Goal: Information Seeking & Learning: Learn about a topic

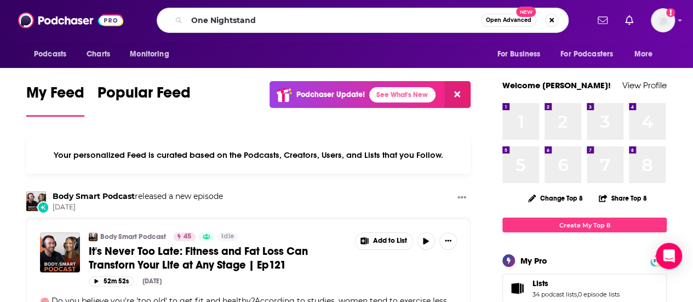
type input "One Nightstand"
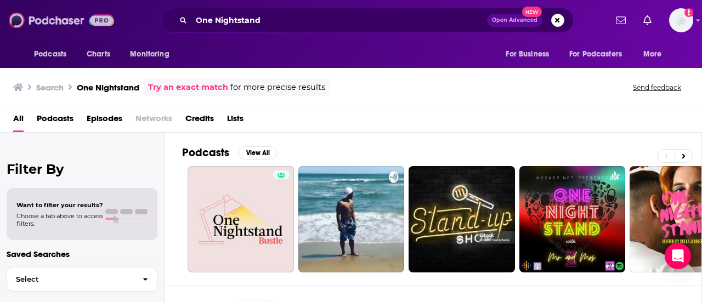
click at [101, 21] on img at bounding box center [61, 20] width 105 height 21
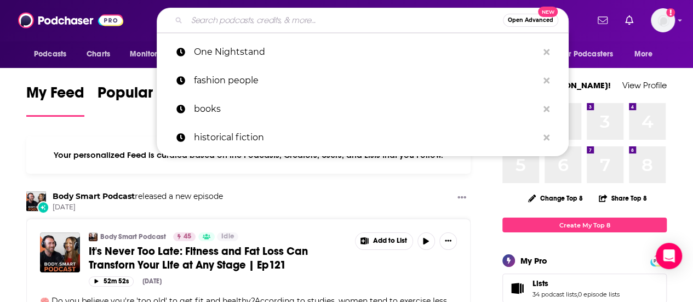
click at [331, 16] on input "Search podcasts, credits, & more..." at bounding box center [345, 21] width 316 height 18
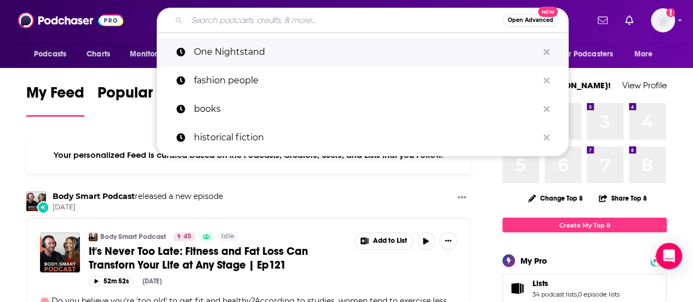
click at [241, 56] on p "One Nightstand" at bounding box center [366, 52] width 344 height 29
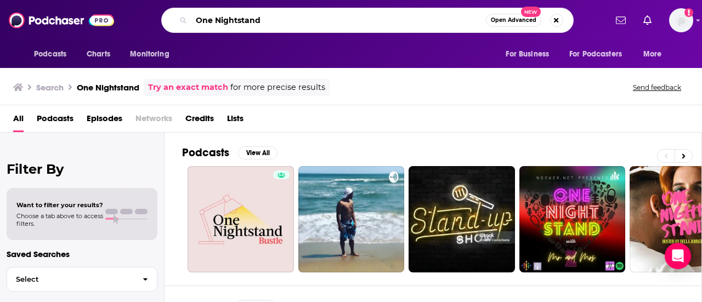
click at [376, 19] on input "One Nightstand" at bounding box center [338, 21] width 294 height 18
type input "O"
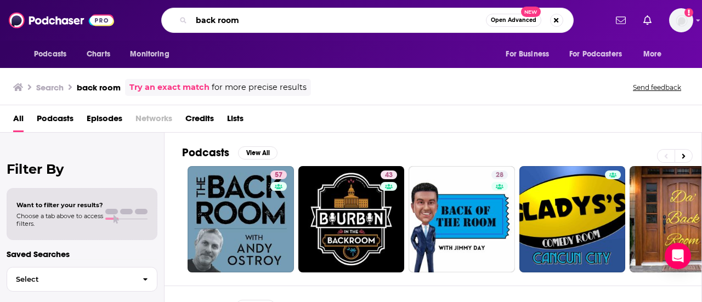
click at [348, 17] on input "back room" at bounding box center [338, 21] width 294 height 18
type input "b"
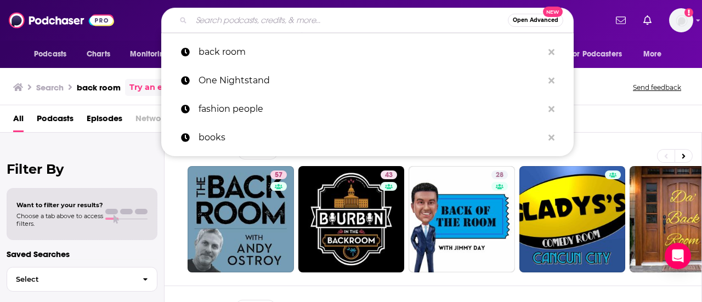
paste input "One Nightstand"
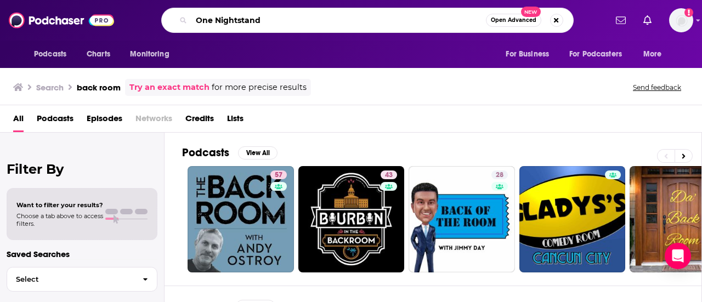
type input "One Nightstand"
click at [315, 24] on input "One Nightstand" at bounding box center [338, 21] width 294 height 18
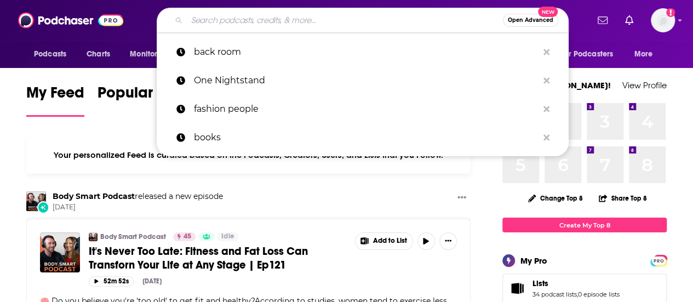
click at [414, 18] on input "Search podcasts, credits, & more..." at bounding box center [345, 21] width 316 height 18
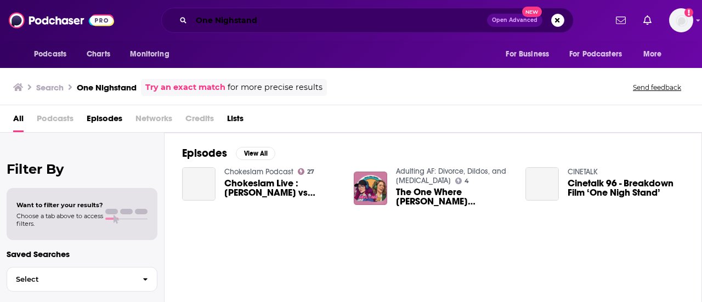
click at [232, 19] on input "One Nighstand" at bounding box center [338, 21] width 295 height 18
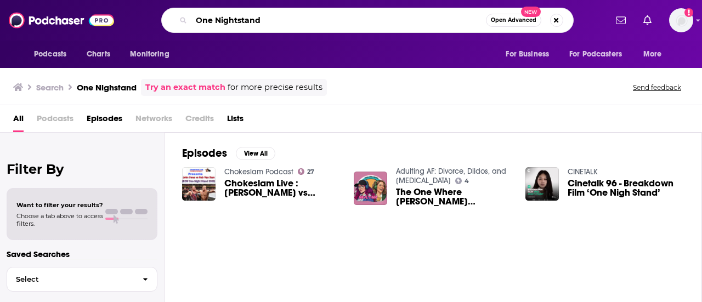
click at [268, 21] on input "One Nightstand" at bounding box center [338, 21] width 294 height 18
type input "One Nightstand"
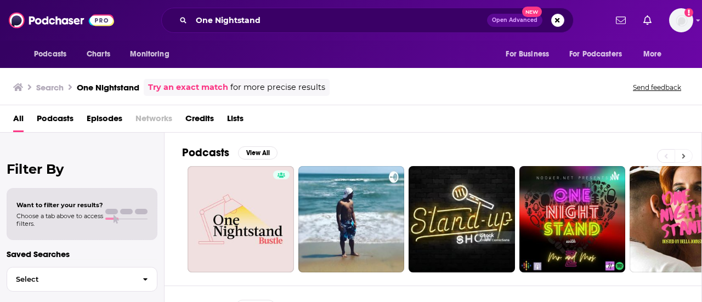
click at [684, 160] on button at bounding box center [683, 156] width 18 height 14
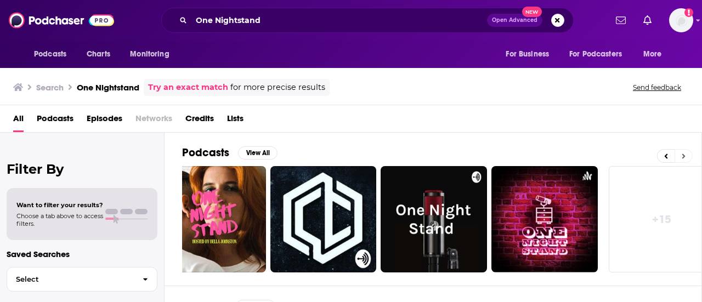
scroll to position [0, 487]
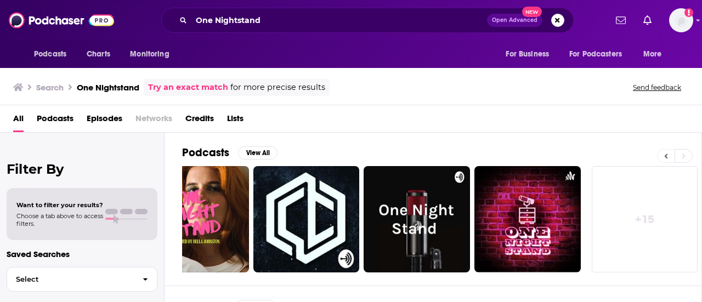
click at [667, 153] on icon at bounding box center [665, 155] width 3 height 5
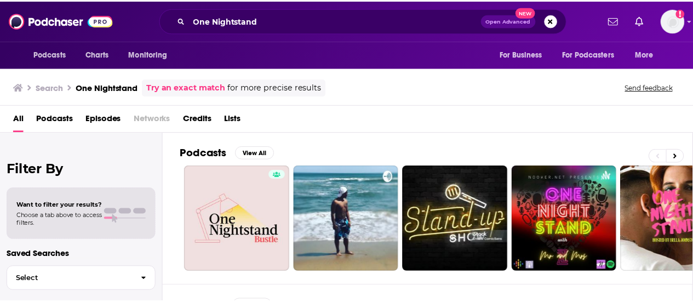
scroll to position [0, 0]
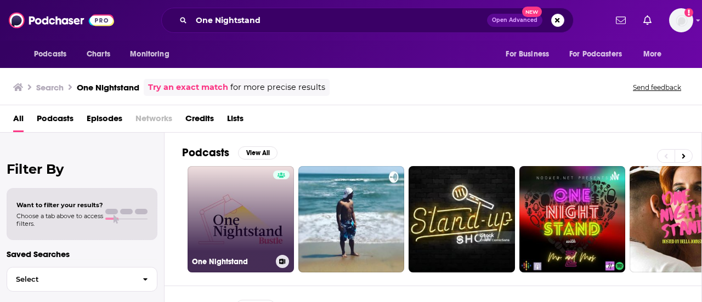
click at [230, 214] on link "One Nightstand" at bounding box center [240, 219] width 106 height 106
